Goal: Information Seeking & Learning: Learn about a topic

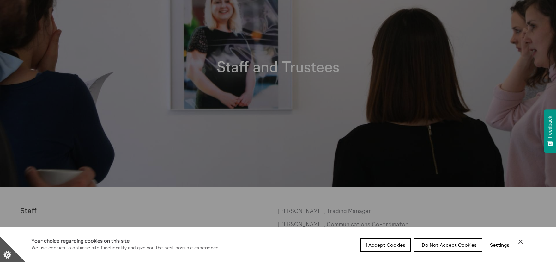
scroll to position [134, 0]
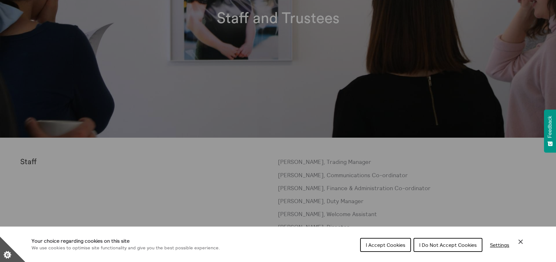
click at [392, 245] on span "I Accept Cookies" at bounding box center [386, 244] width 40 height 6
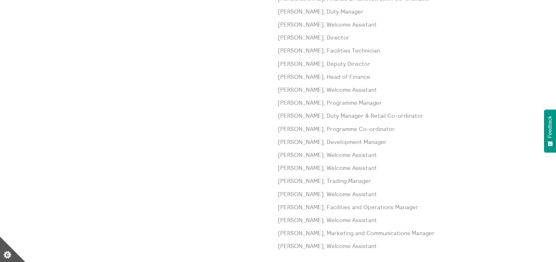
scroll to position [326, 0]
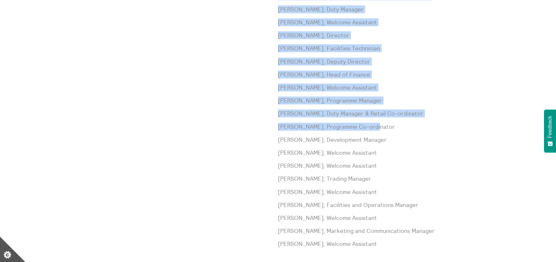
drag, startPoint x: 276, startPoint y: 127, endPoint x: 417, endPoint y: 123, distance: 141.3
click at [417, 123] on div "Staff Paul Andrews, Trading Manager Laura Baliman, Communications Co-ordinator …" at bounding box center [278, 113] width 516 height 294
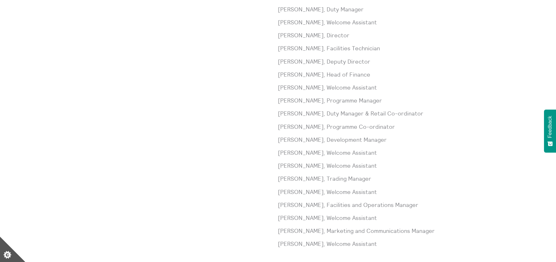
click at [417, 123] on p "Meg Gray, Programme Co-ordinator" at bounding box center [407, 127] width 258 height 8
drag, startPoint x: 388, startPoint y: 127, endPoint x: 279, endPoint y: 126, distance: 108.7
click at [280, 126] on p "Meg Gray, Programme Co-ordinator" at bounding box center [407, 127] width 258 height 8
click at [238, 145] on div "Staff" at bounding box center [149, 113] width 258 height 294
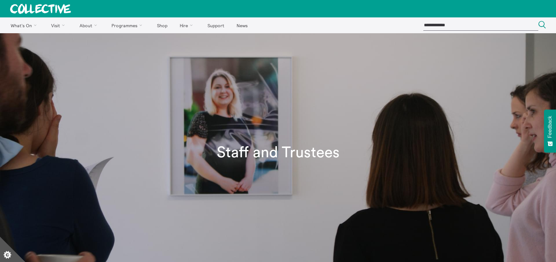
scroll to position [0, 0]
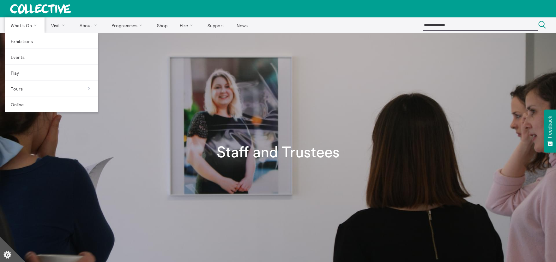
click at [32, 26] on link "What's On" at bounding box center [25, 25] width 40 height 16
click at [28, 38] on link "Exhibitions" at bounding box center [51, 41] width 93 height 16
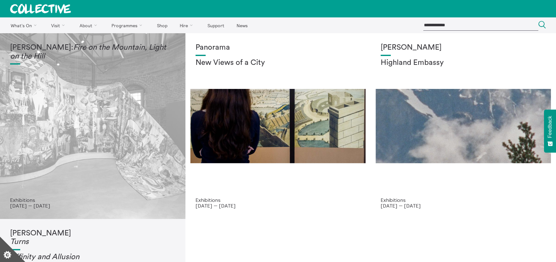
click at [126, 143] on div "[PERSON_NAME]: Fire on the Mountain, Light on the Hill" at bounding box center [92, 120] width 165 height 154
